Goal: Task Accomplishment & Management: Manage account settings

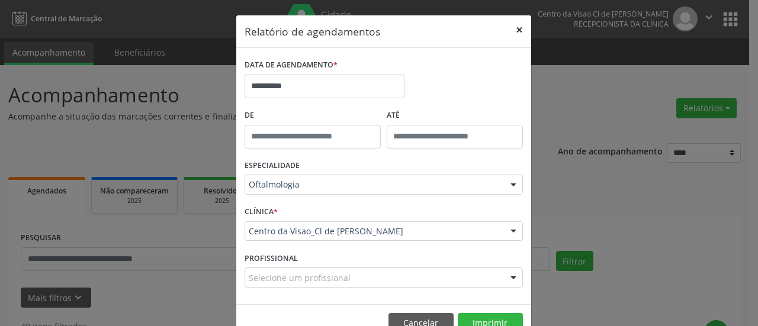
drag, startPoint x: 518, startPoint y: 29, endPoint x: 515, endPoint y: 35, distance: 6.6
click at [517, 30] on button "×" at bounding box center [520, 29] width 24 height 29
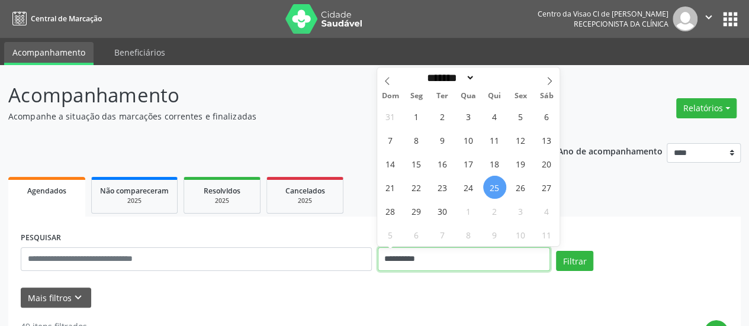
click at [411, 263] on input "**********" at bounding box center [464, 260] width 172 height 24
click at [473, 110] on span "3" at bounding box center [468, 116] width 23 height 23
type input "**********"
click at [473, 110] on span "3" at bounding box center [468, 116] width 23 height 23
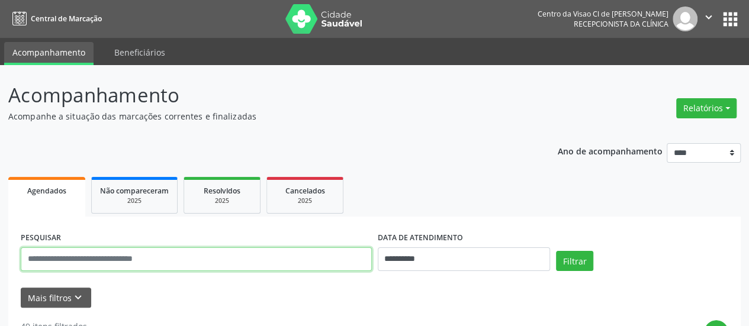
click at [214, 258] on input "text" at bounding box center [196, 260] width 351 height 24
type input "*****"
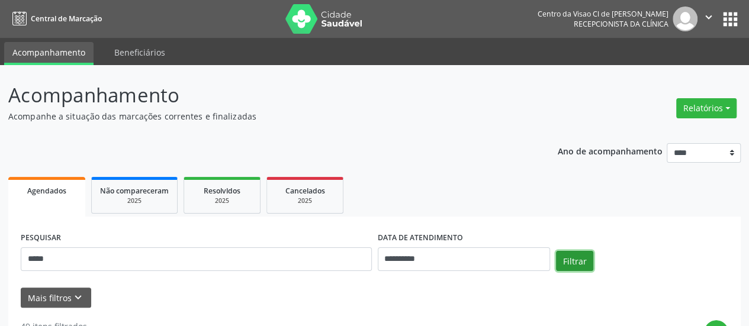
click at [567, 256] on button "Filtrar" at bounding box center [574, 261] width 37 height 20
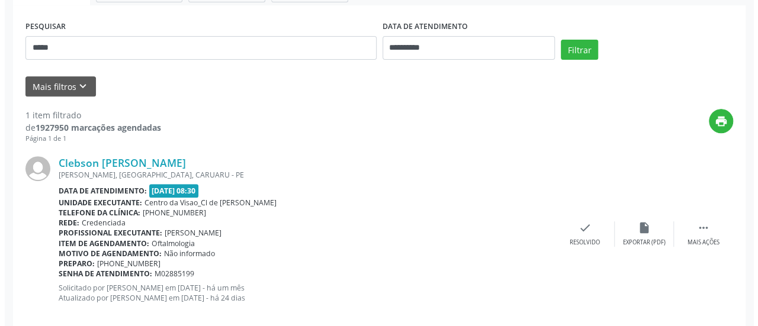
scroll to position [229, 0]
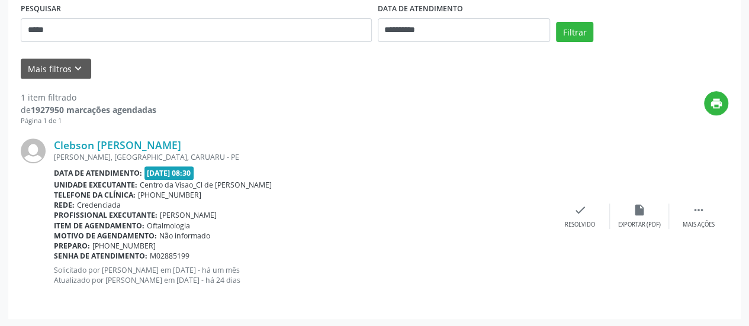
click at [704, 201] on div "Clebson [PERSON_NAME] [PERSON_NAME], [GEOGRAPHIC_DATA], CARUARU - PE Data de at…" at bounding box center [375, 216] width 708 height 180
click at [703, 204] on icon "" at bounding box center [698, 210] width 13 height 13
click at [580, 204] on icon "cancel" at bounding box center [580, 210] width 13 height 13
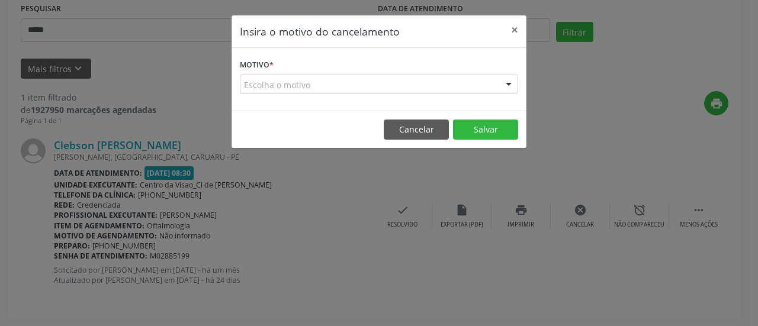
click at [428, 82] on div "Escolha o motivo" at bounding box center [379, 85] width 278 height 20
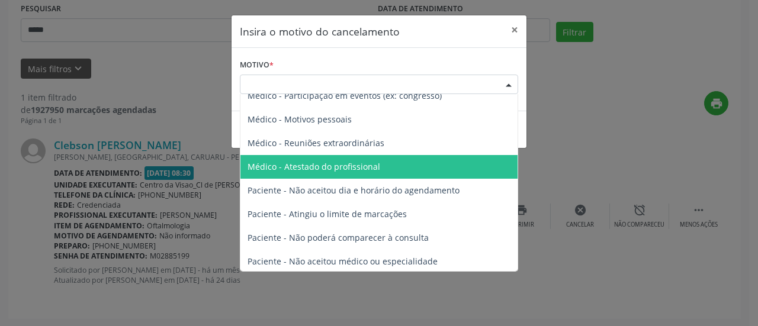
scroll to position [59, 0]
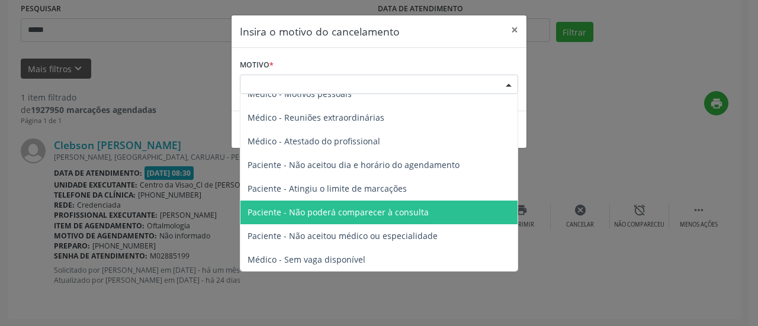
click at [368, 213] on span "Paciente - Não poderá comparecer à consulta" at bounding box center [338, 212] width 181 height 11
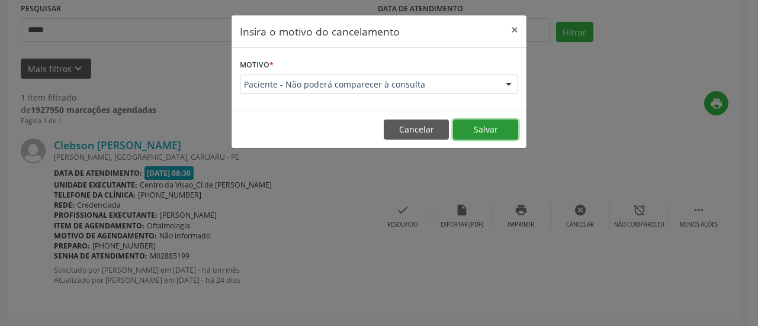
click at [490, 120] on button "Salvar" at bounding box center [485, 130] width 65 height 20
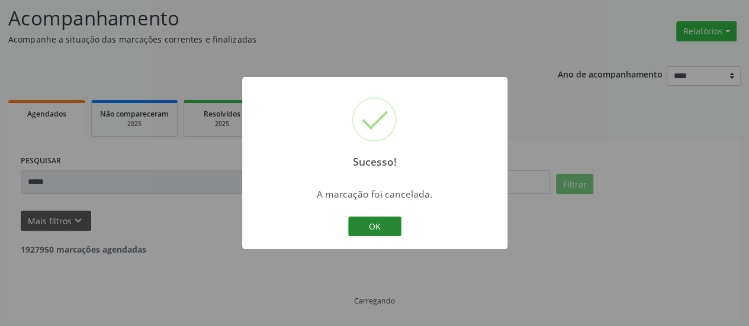
scroll to position [39, 0]
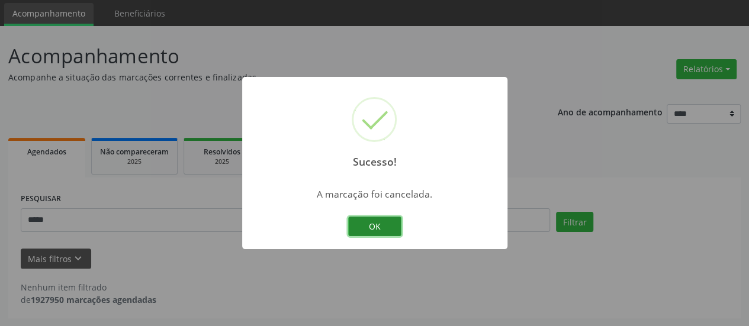
click at [372, 223] on button "OK" at bounding box center [374, 227] width 53 height 20
